Goal: Task Accomplishment & Management: Manage account settings

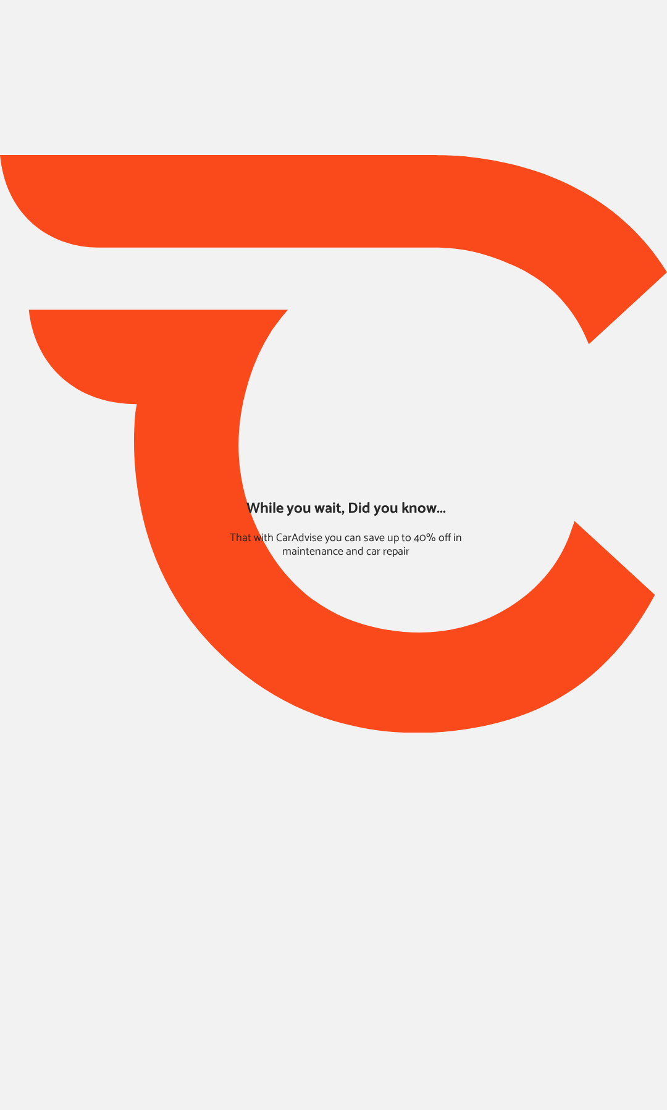
type input "*****"
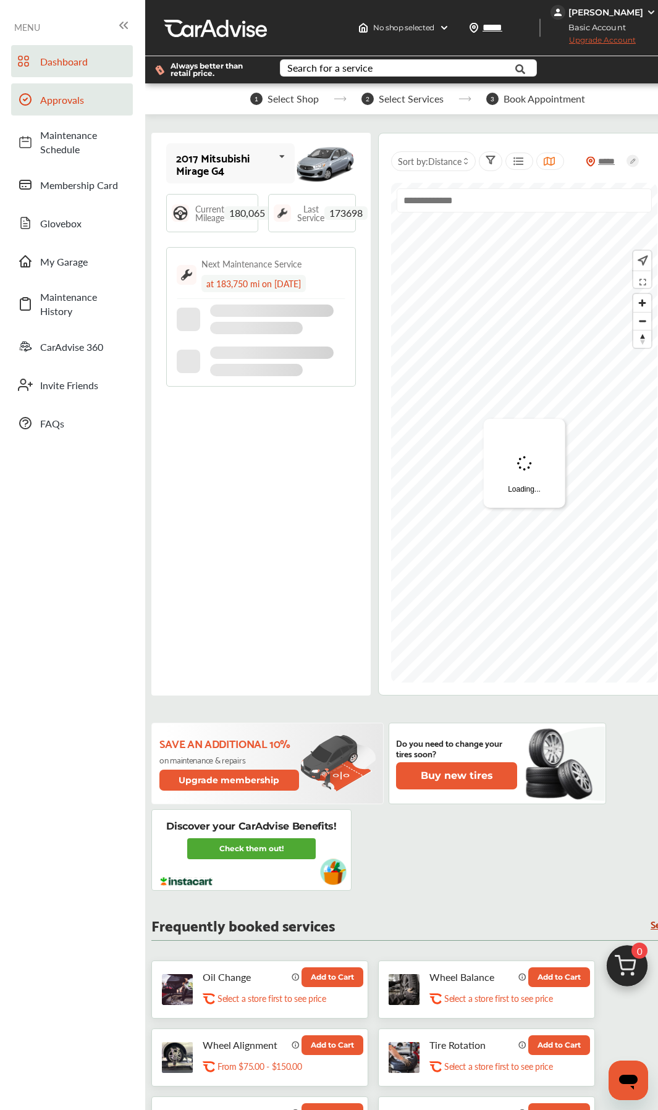
click at [64, 100] on span "Approvals" at bounding box center [83, 100] width 86 height 14
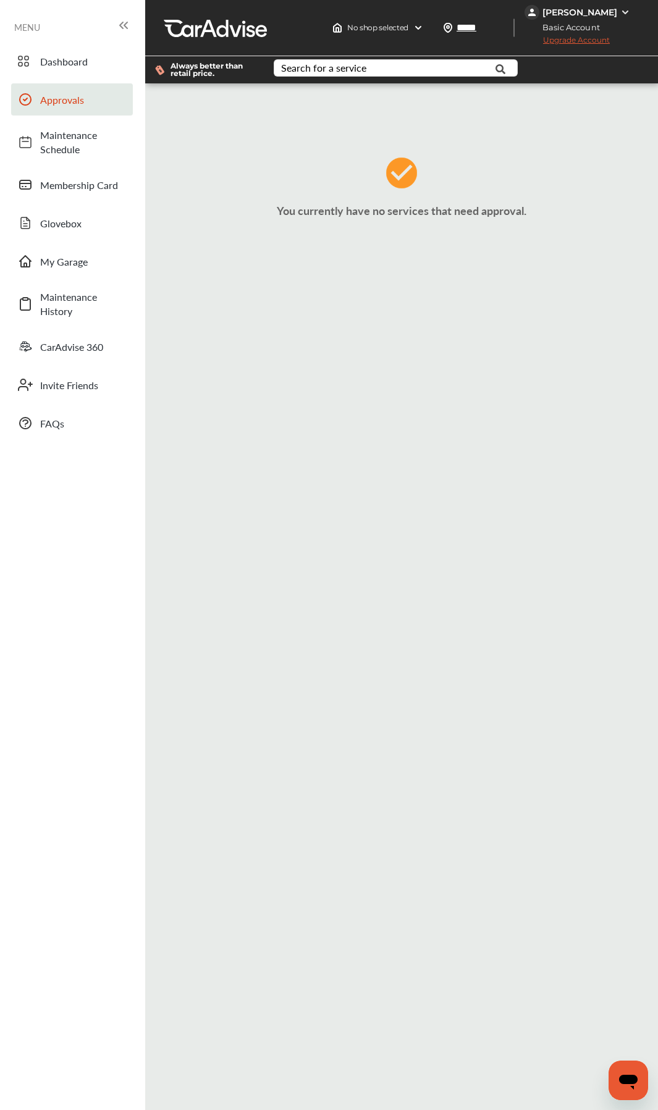
click at [56, 103] on span "Approvals" at bounding box center [83, 100] width 86 height 14
click at [69, 273] on link "My Garage" at bounding box center [72, 261] width 122 height 32
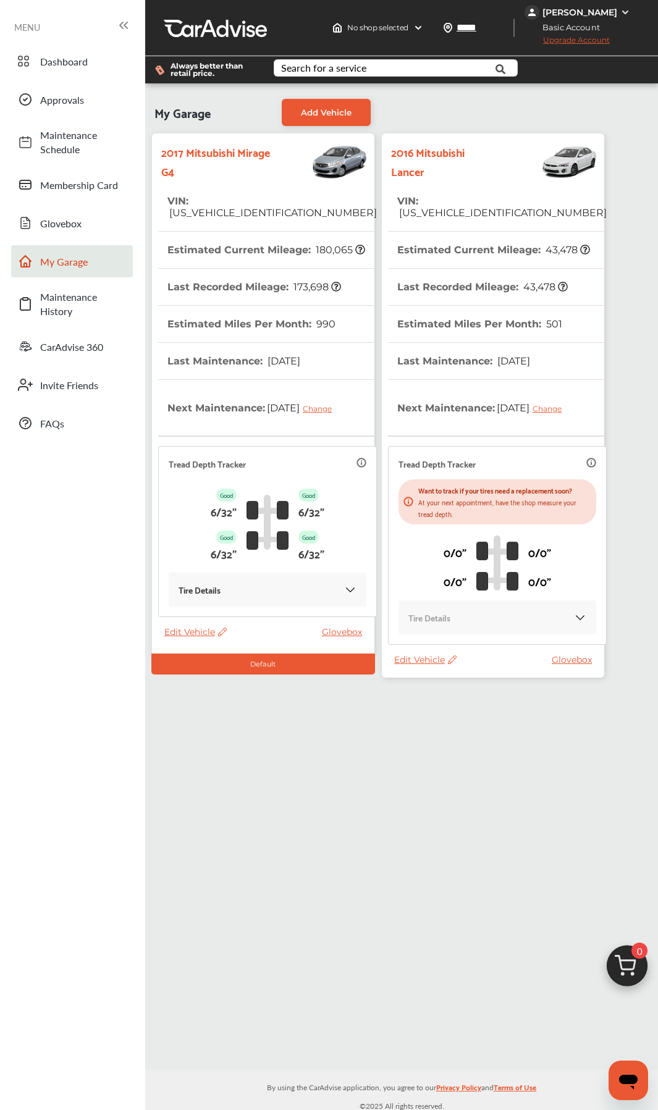
click at [485, 322] on th "Estimated Miles Per Month : 501" at bounding box center [479, 324] width 165 height 36
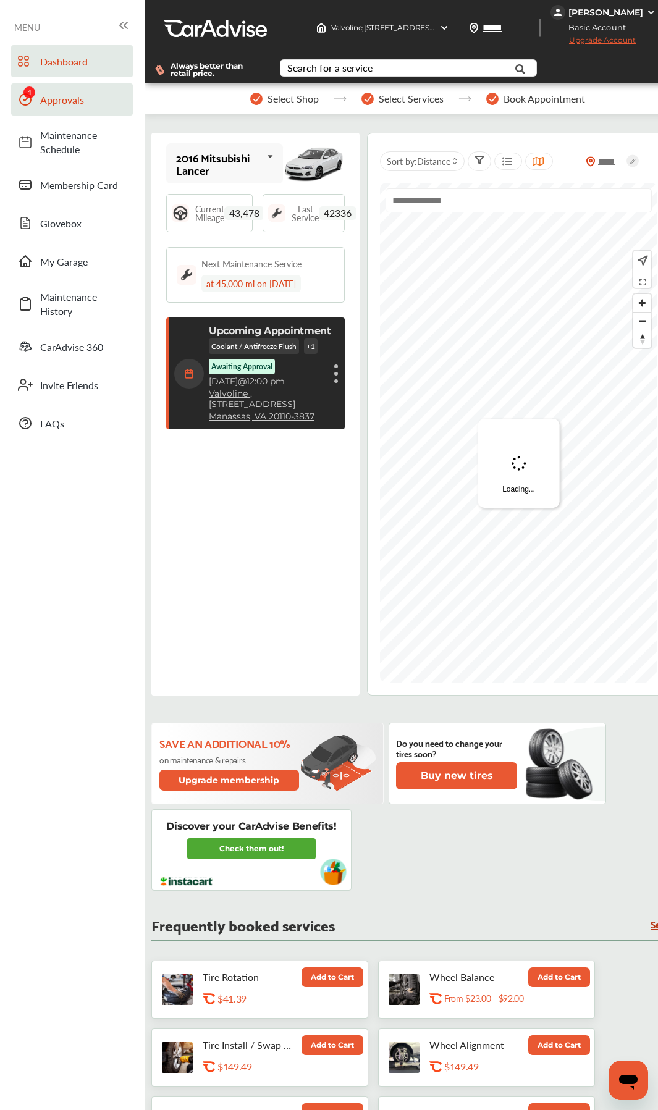
click at [62, 106] on span "Approvals" at bounding box center [83, 100] width 86 height 14
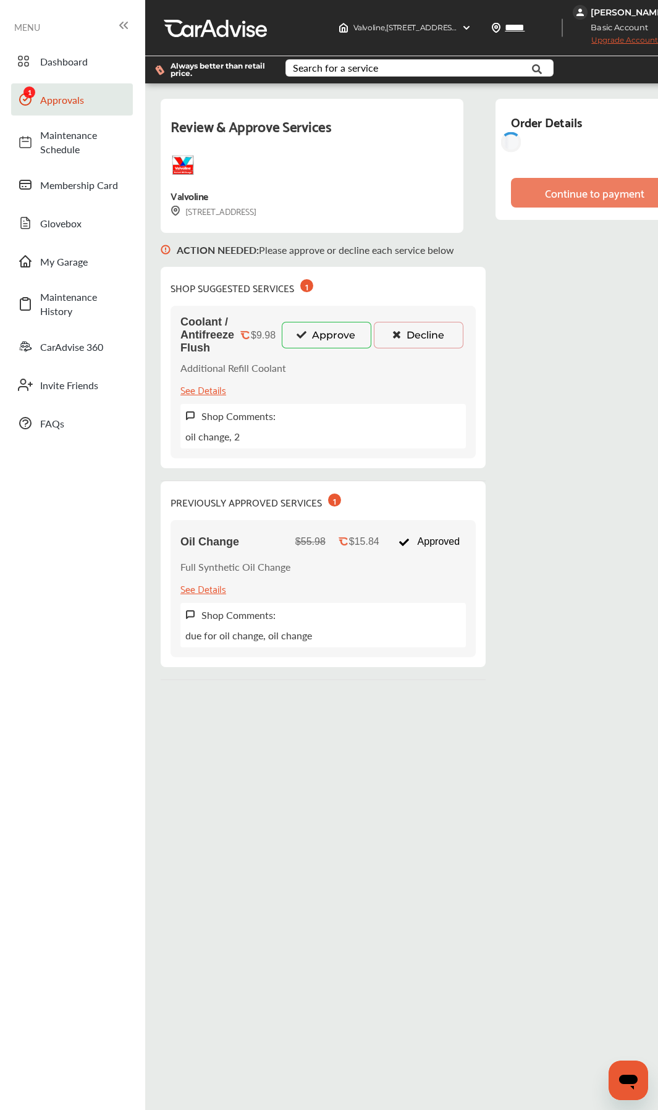
click at [310, 339] on button "Approve" at bounding box center [327, 335] width 90 height 26
